Goal: Transaction & Acquisition: Obtain resource

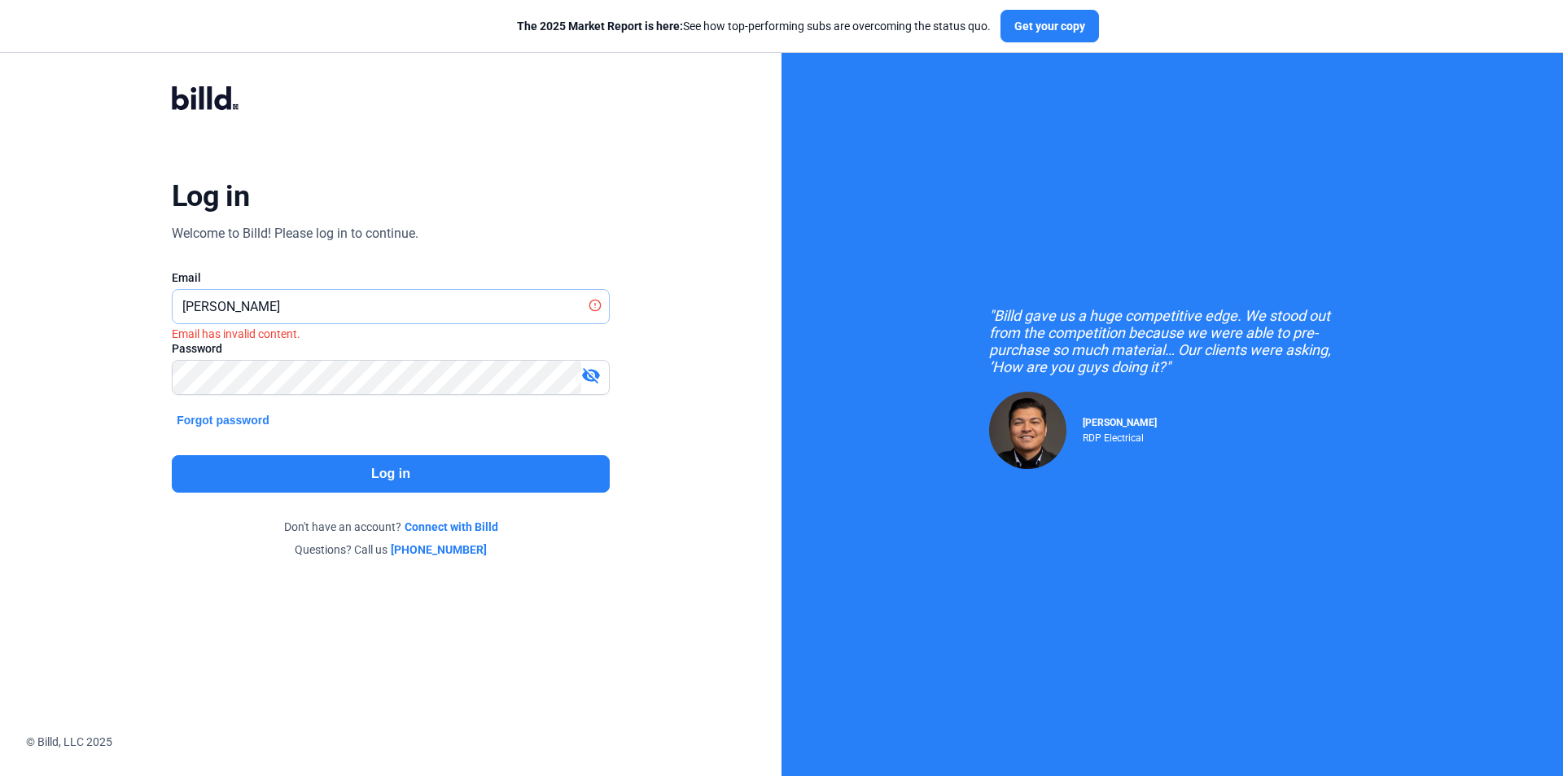
click at [315, 310] on input "[PERSON_NAME]" at bounding box center [382, 306] width 418 height 33
type input "[PERSON_NAME][EMAIL_ADDRESS][DOMAIN_NAME]"
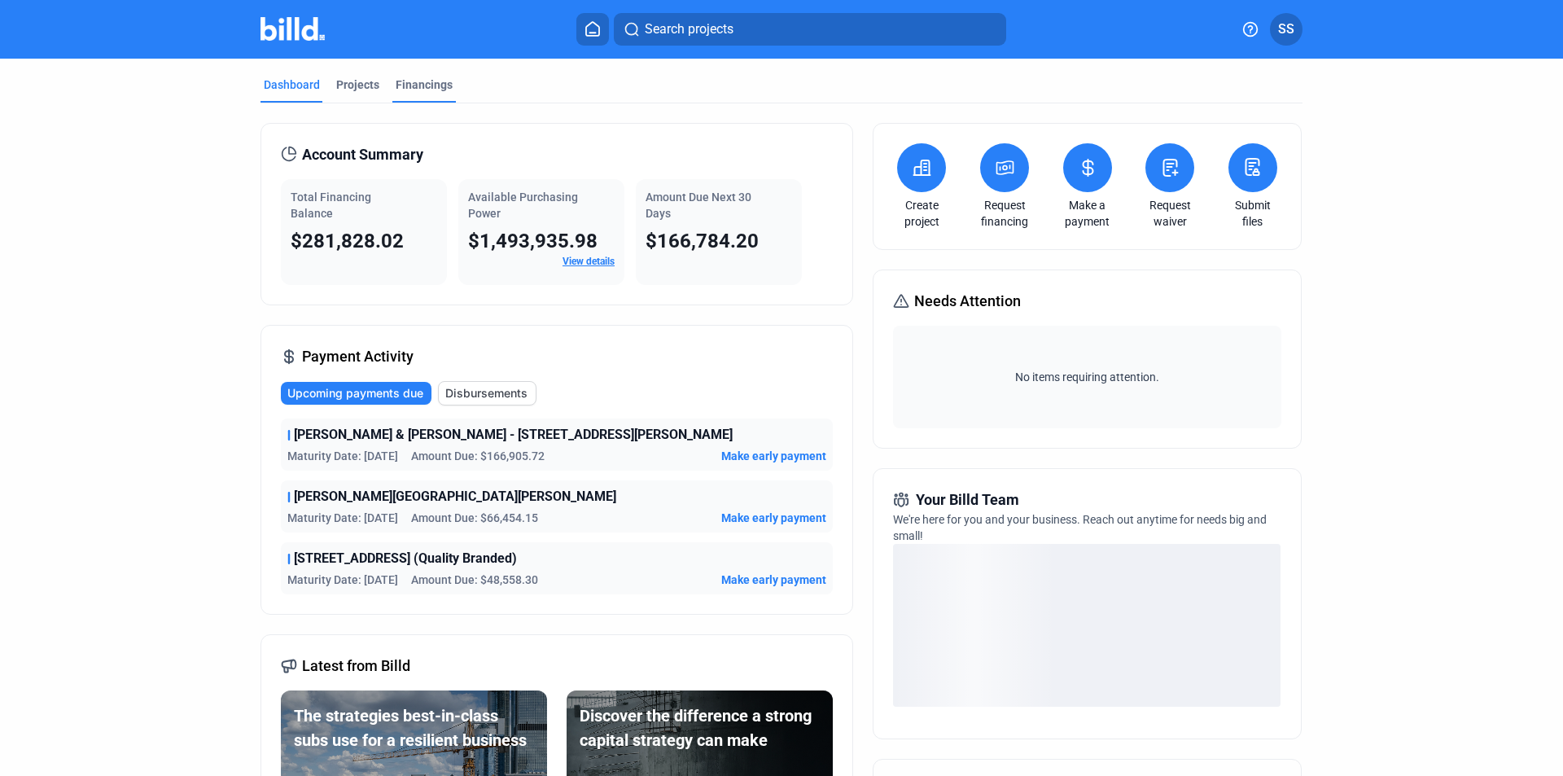
click at [415, 83] on div "Financings" at bounding box center [424, 85] width 57 height 16
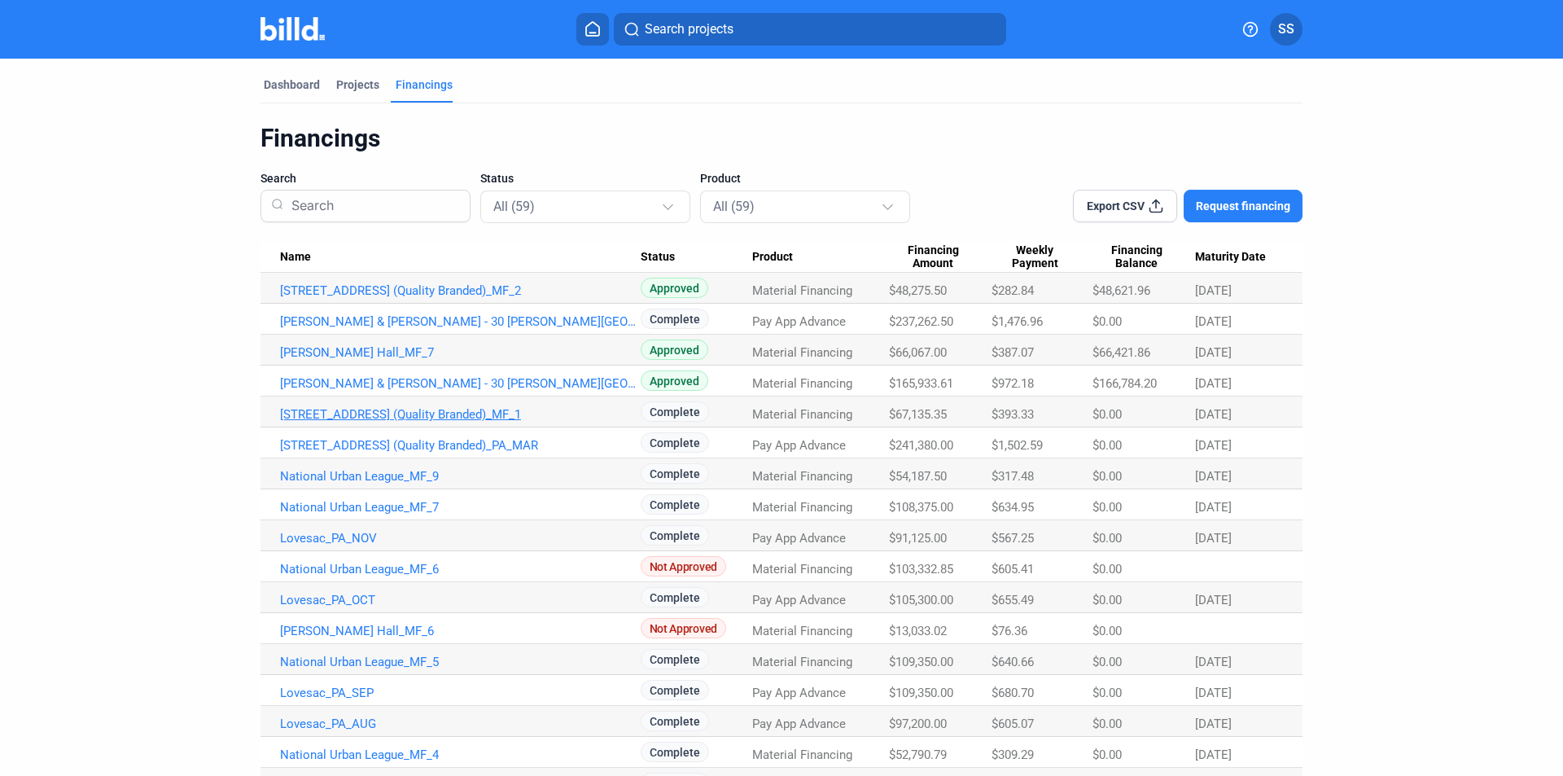
click at [447, 416] on link "[STREET_ADDRESS] (Quality Branded)_MF_1" at bounding box center [460, 414] width 361 height 15
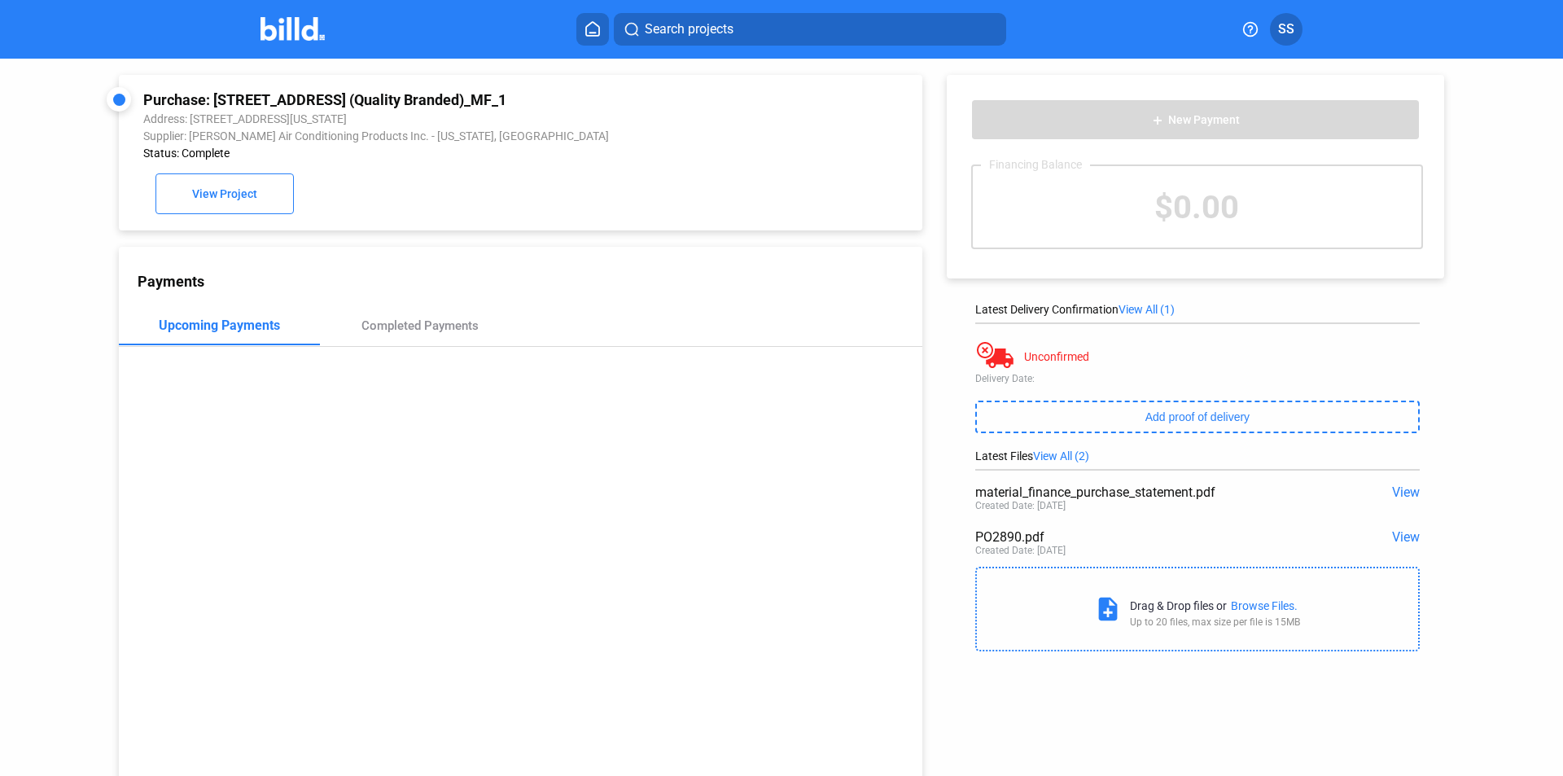
click at [1392, 495] on span "View" at bounding box center [1406, 491] width 28 height 15
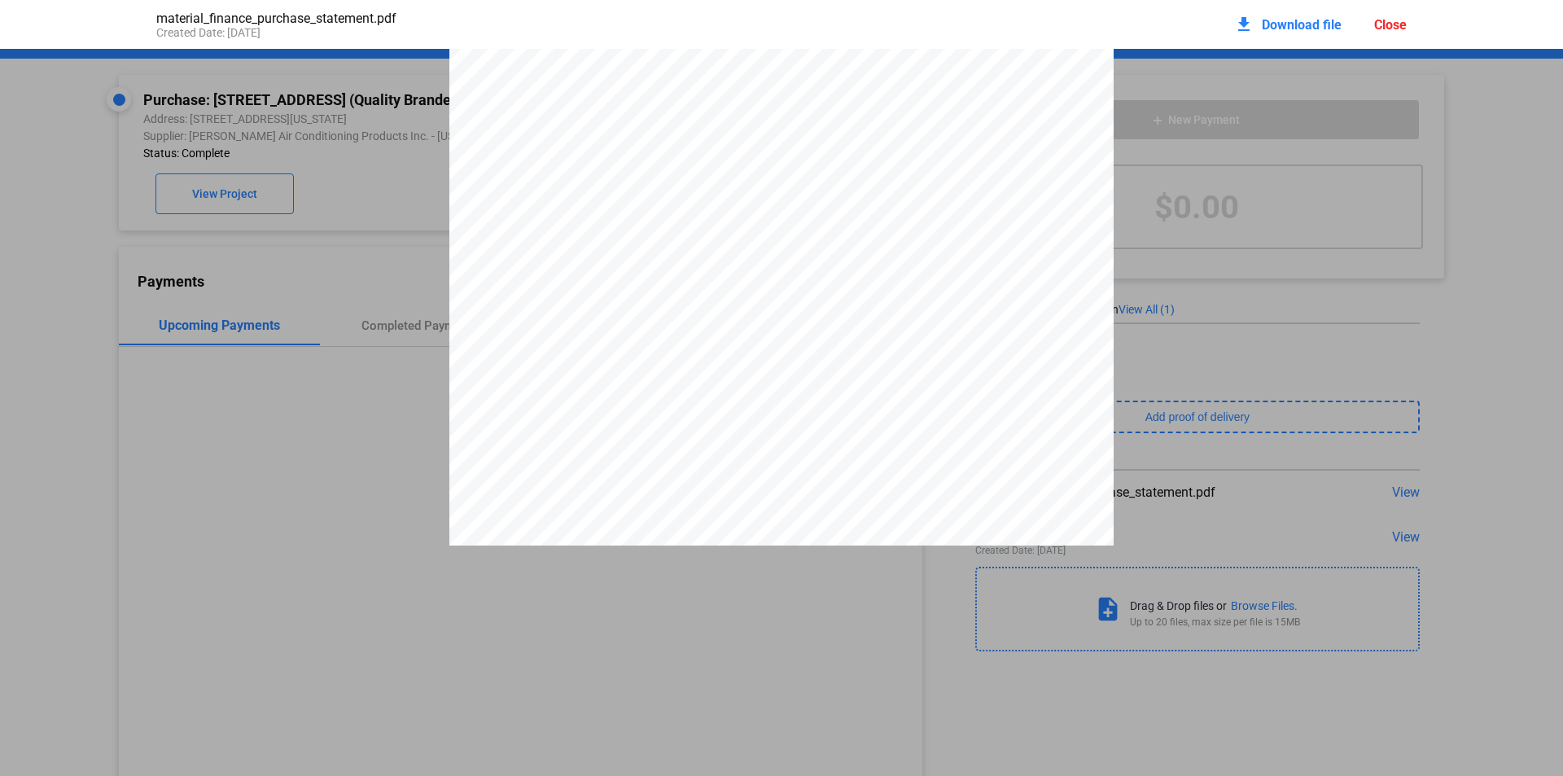
scroll to position [4730, 0]
drag, startPoint x: 1169, startPoint y: 212, endPoint x: 1366, endPoint y: 18, distance: 276.3
click at [1401, 34] on div "download Download file Close" at bounding box center [1320, 25] width 173 height 36
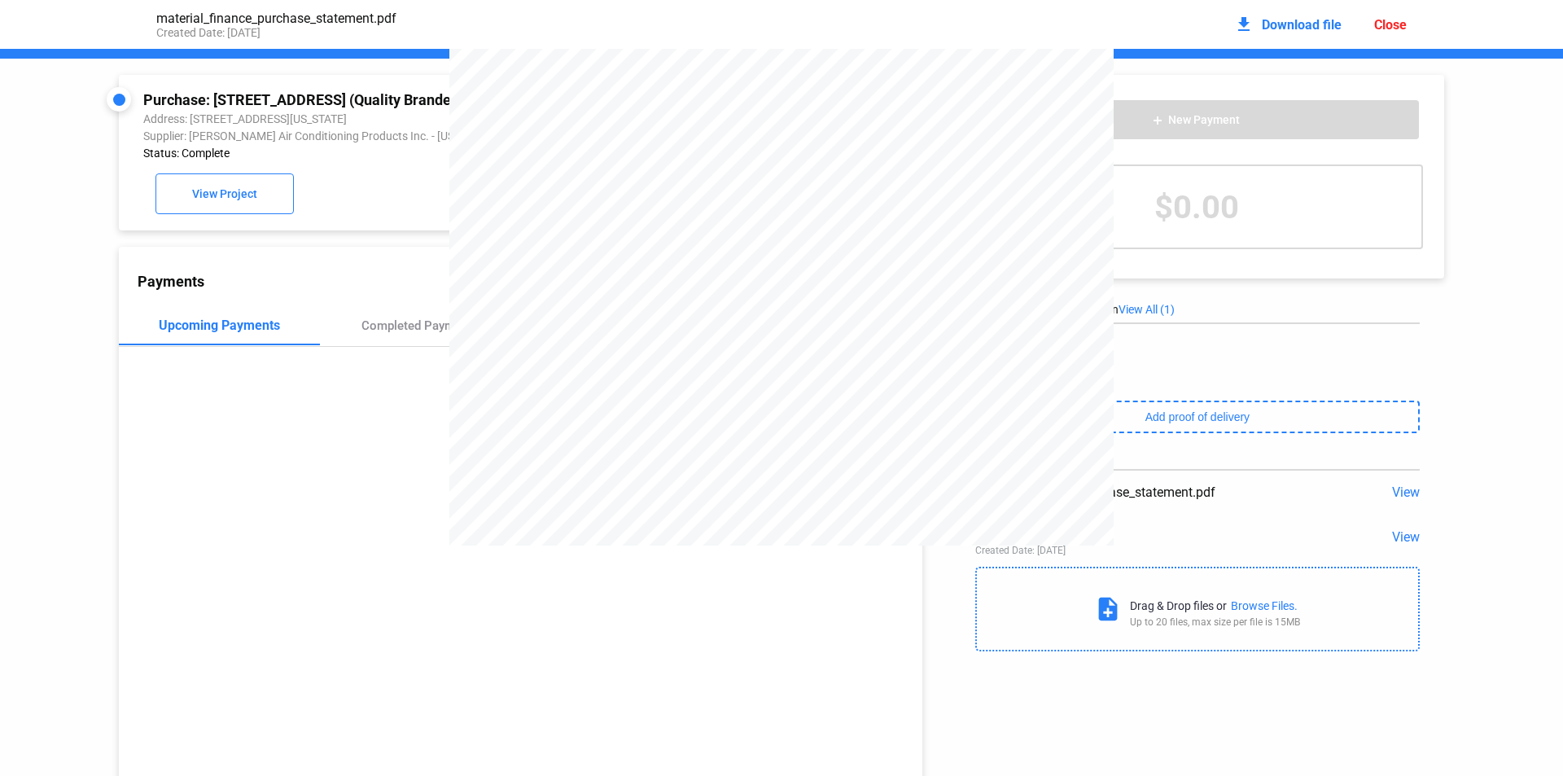
click at [1398, 20] on div "Search projects SS" at bounding box center [782, 29] width 1270 height 33
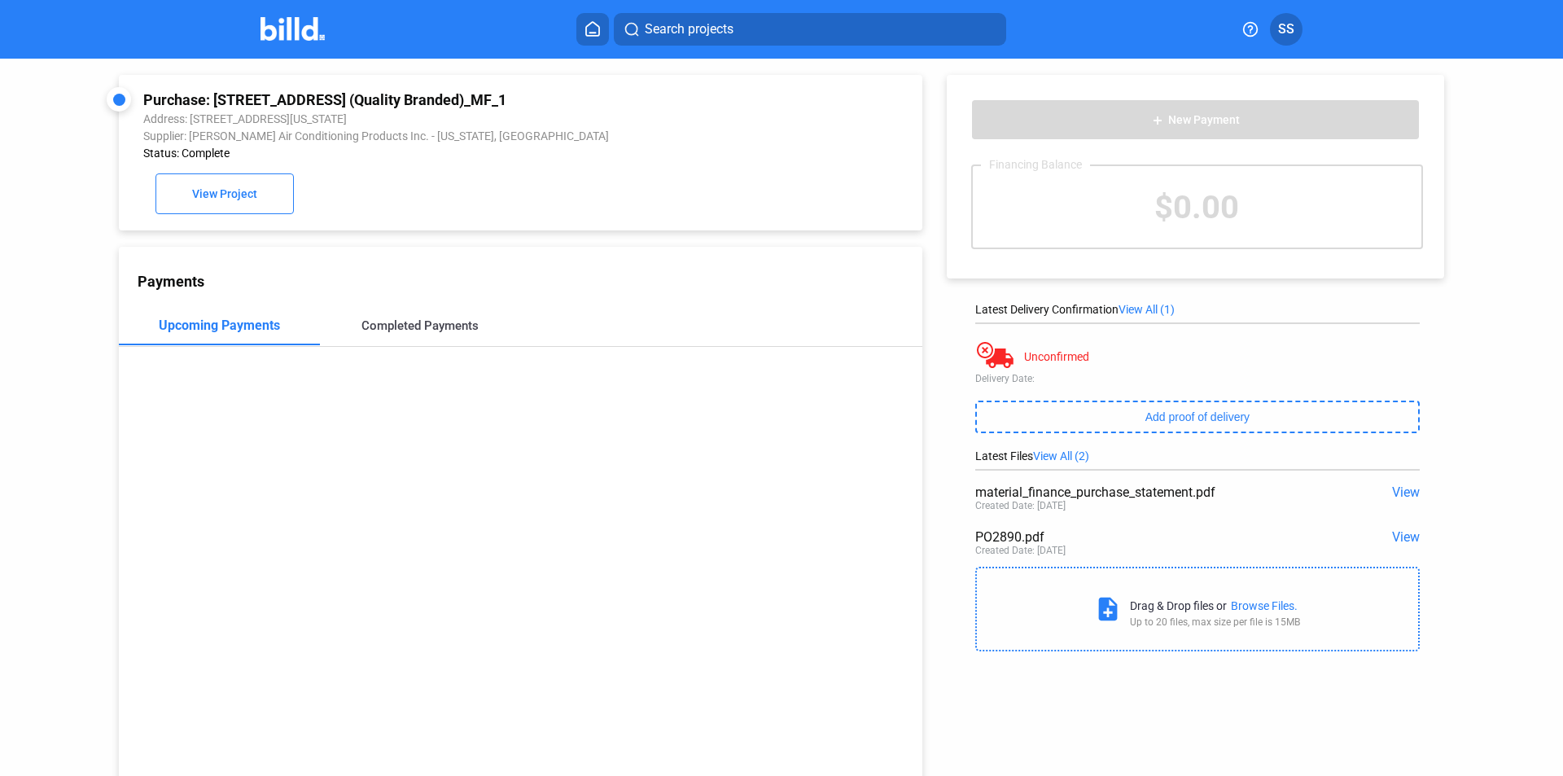
click at [432, 313] on div "Completed Payments" at bounding box center [420, 325] width 201 height 39
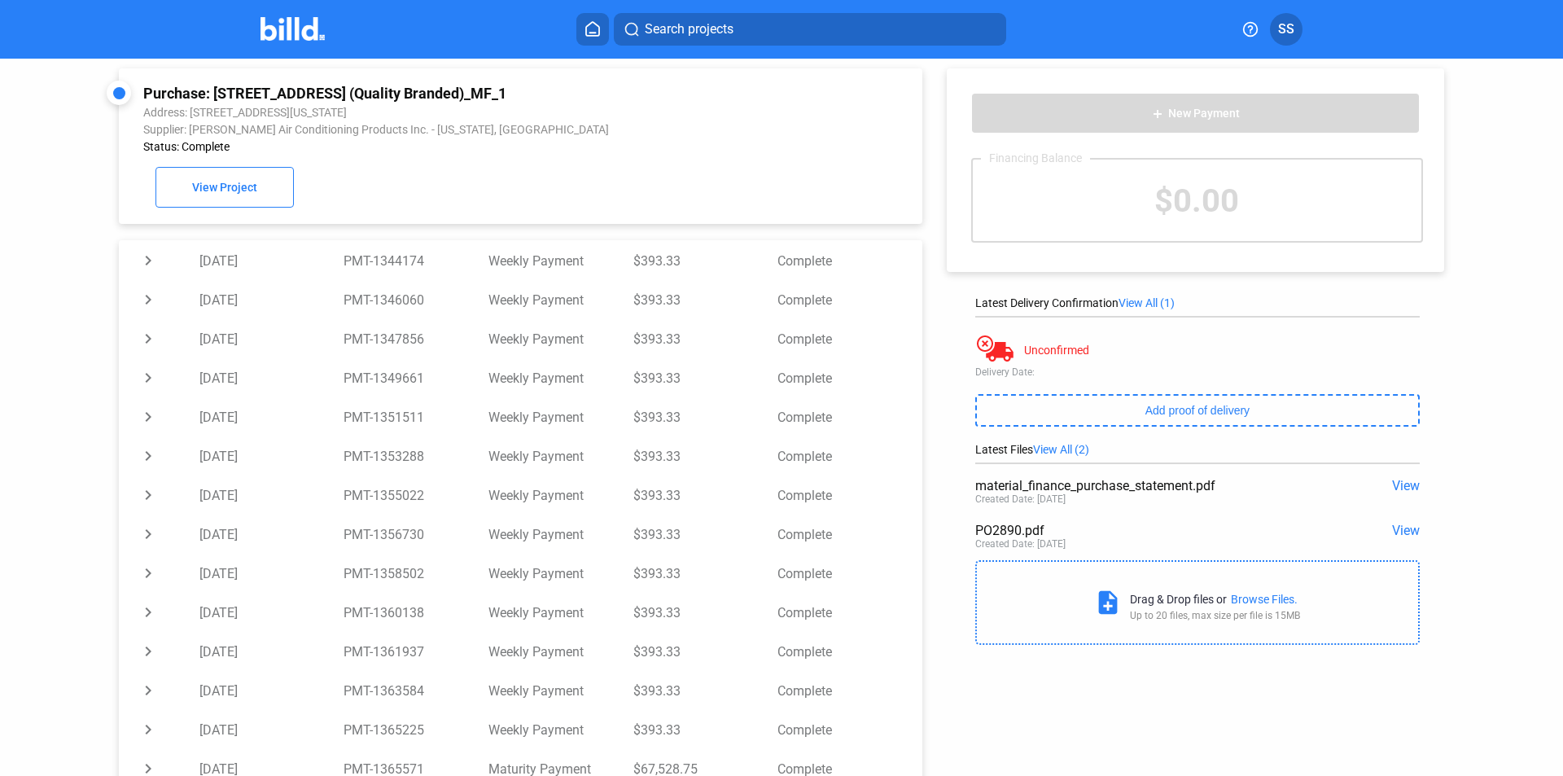
scroll to position [0, 0]
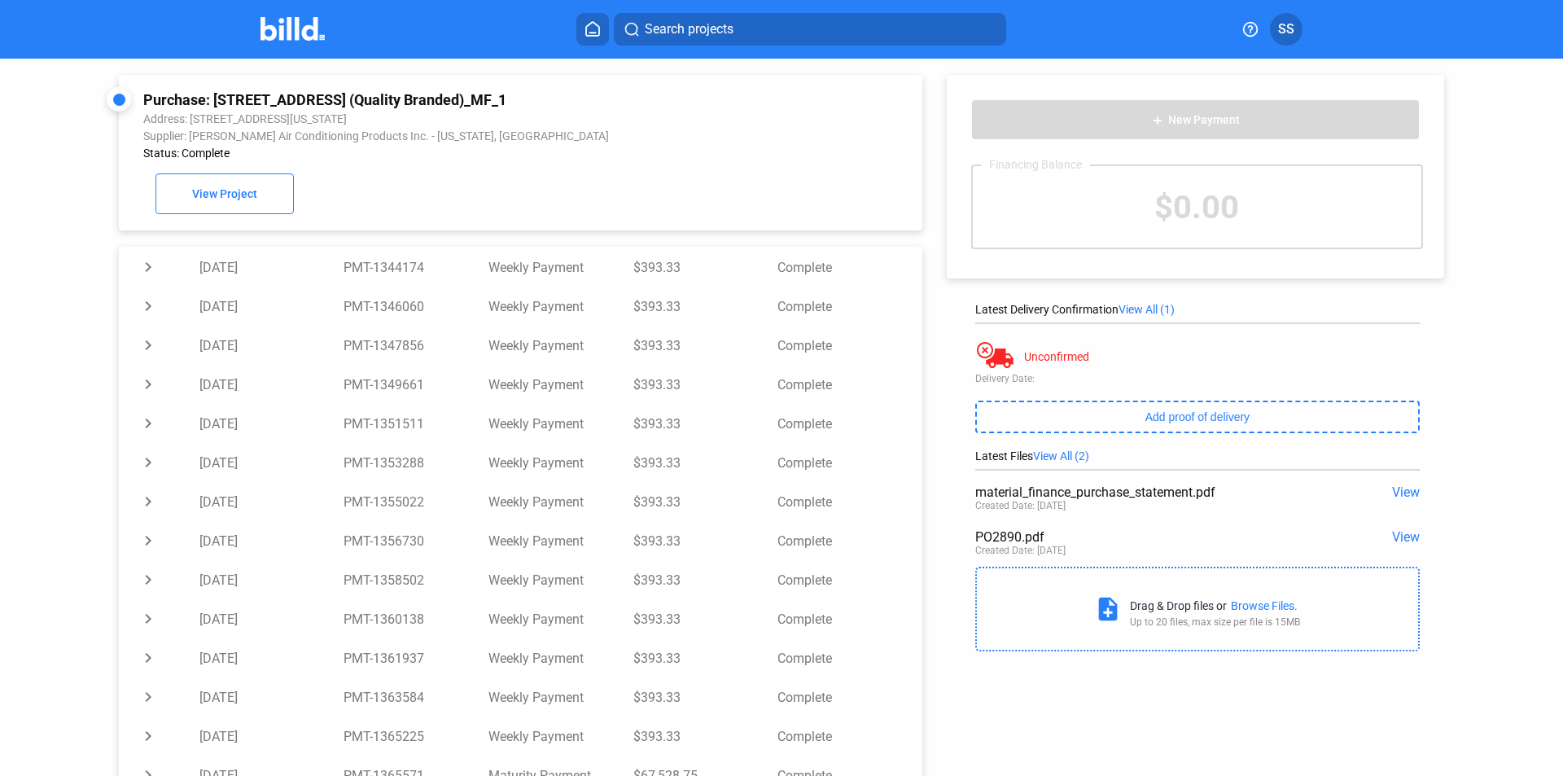
click at [1281, 20] on span "SS" at bounding box center [1286, 30] width 16 height 20
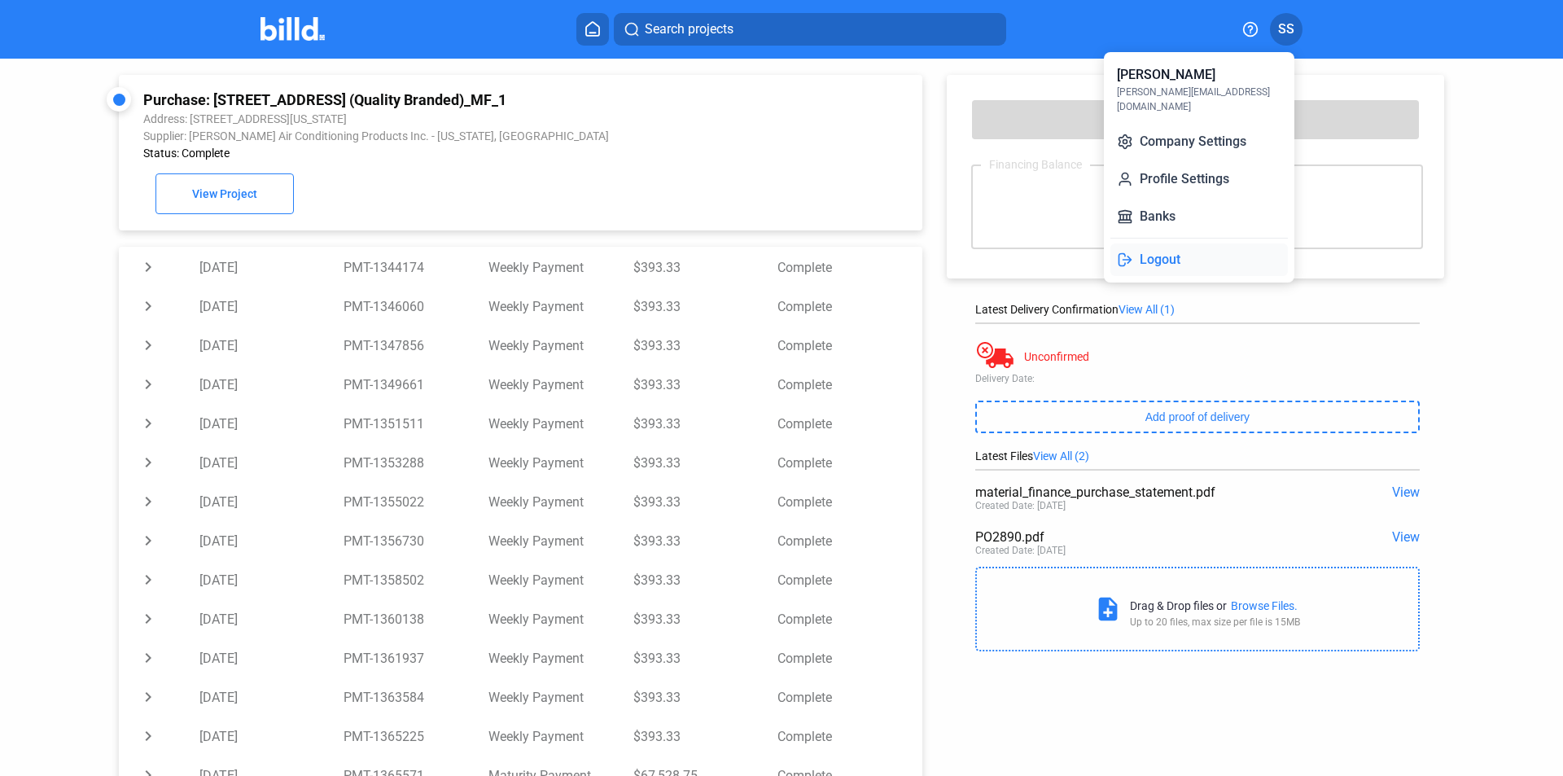
click at [1168, 250] on button "Logout" at bounding box center [1198, 259] width 177 height 33
